Goal: Check status

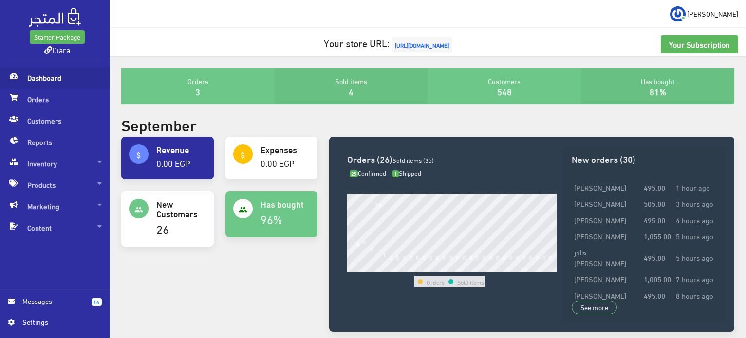
click at [35, 73] on span "Dashboard" at bounding box center [55, 77] width 94 height 21
click at [54, 82] on span "Dashboard" at bounding box center [55, 77] width 94 height 21
click at [26, 107] on span "Orders" at bounding box center [55, 99] width 94 height 21
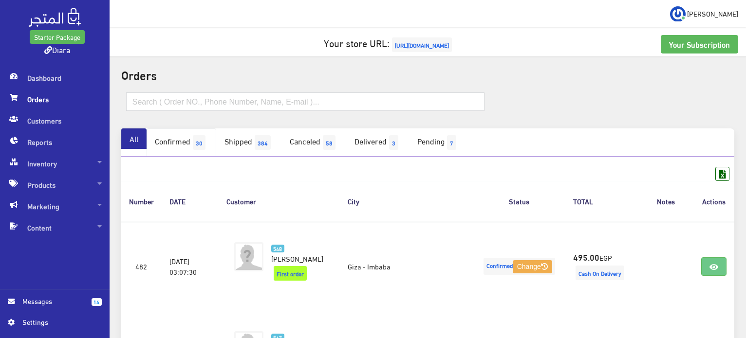
click at [205, 149] on span "30" at bounding box center [199, 142] width 13 height 15
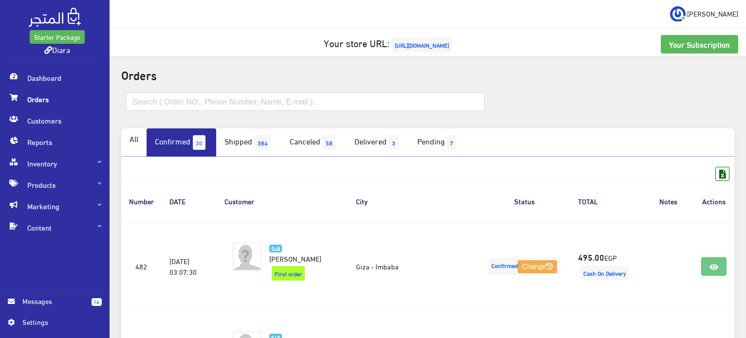
click at [202, 145] on span "30" at bounding box center [199, 142] width 13 height 15
